Goal: Information Seeking & Learning: Learn about a topic

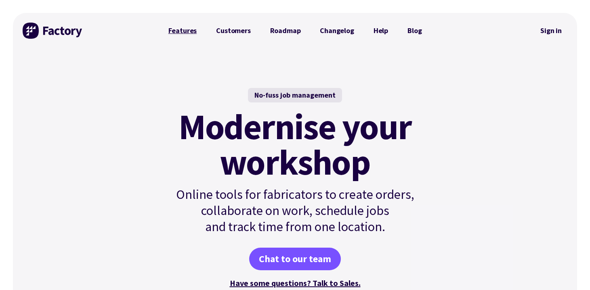
click at [186, 29] on link "Features" at bounding box center [183, 31] width 48 height 16
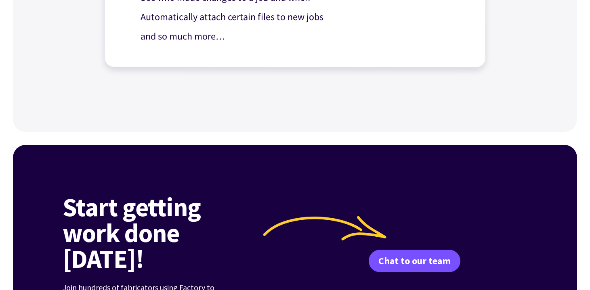
scroll to position [643, 0]
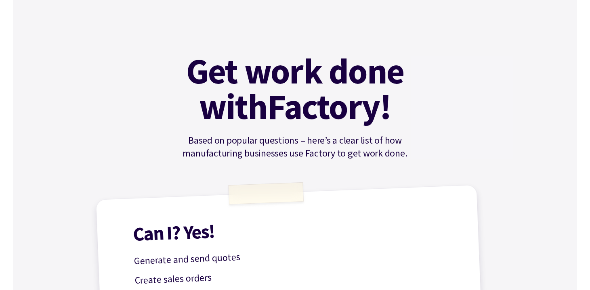
scroll to position [0, 0]
